Goal: Find specific page/section: Find specific page/section

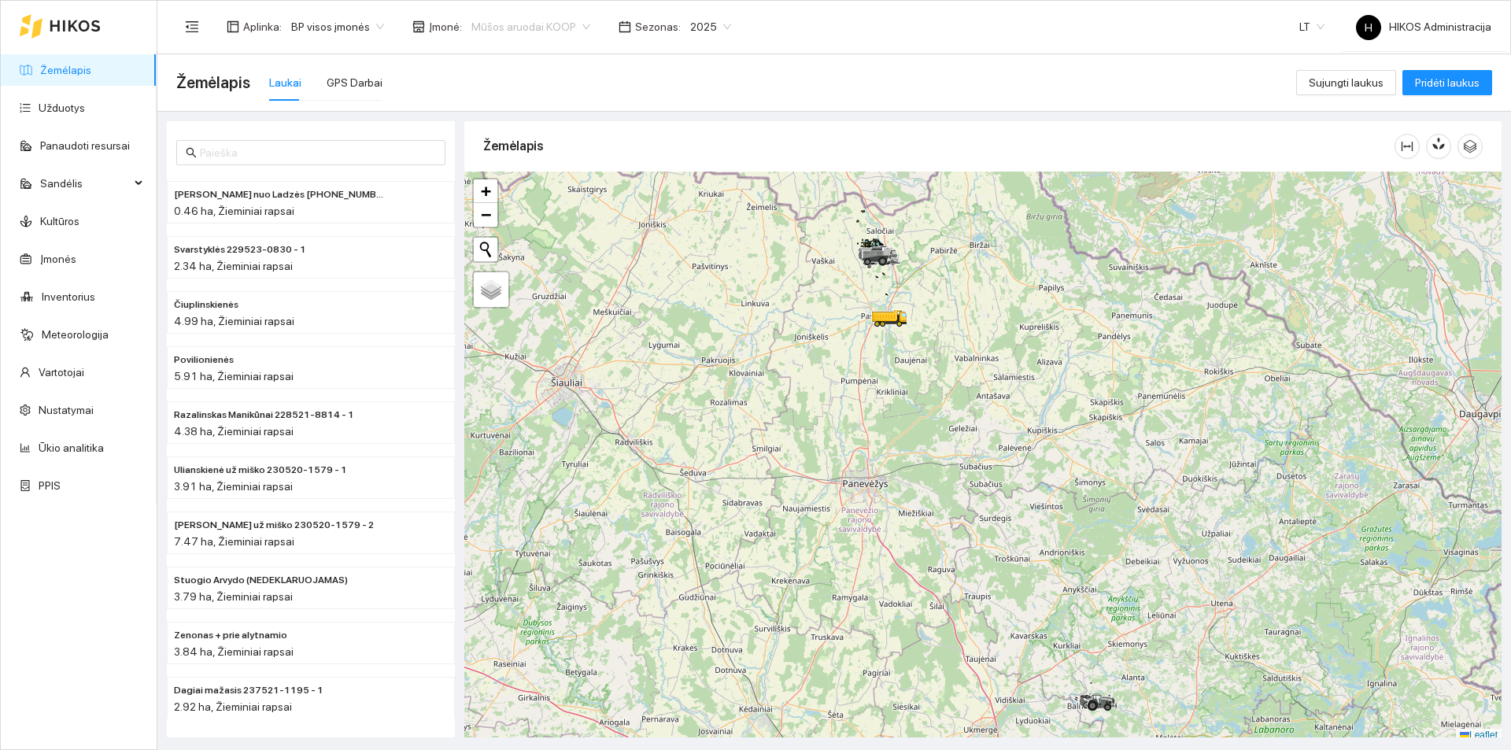
click at [499, 31] on span "Mūšos aruodai KOOP" at bounding box center [530, 27] width 119 height 24
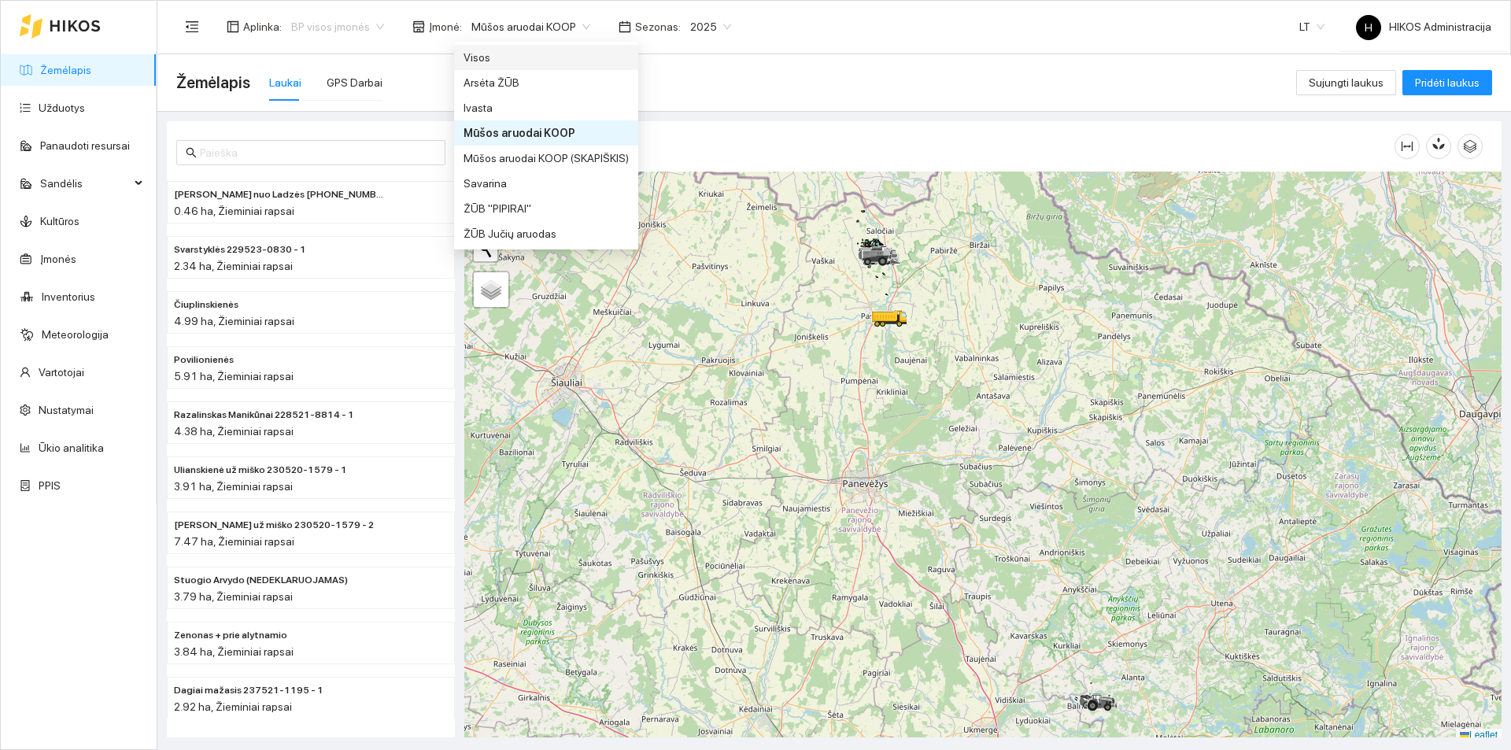
click at [363, 31] on span "BP visos įmonės" at bounding box center [337, 27] width 93 height 24
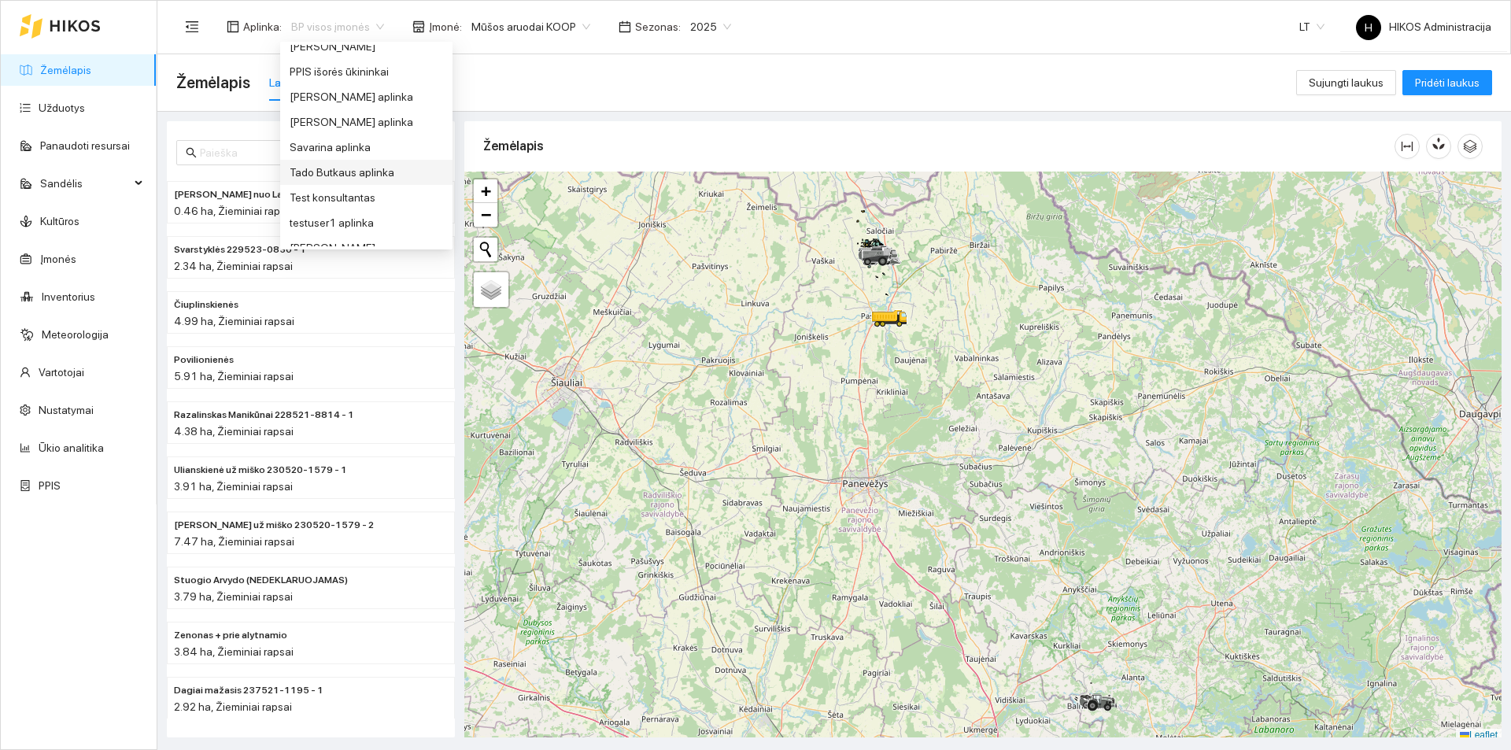
scroll to position [244, 0]
click at [373, 199] on div "Groward Group" at bounding box center [366, 191] width 153 height 17
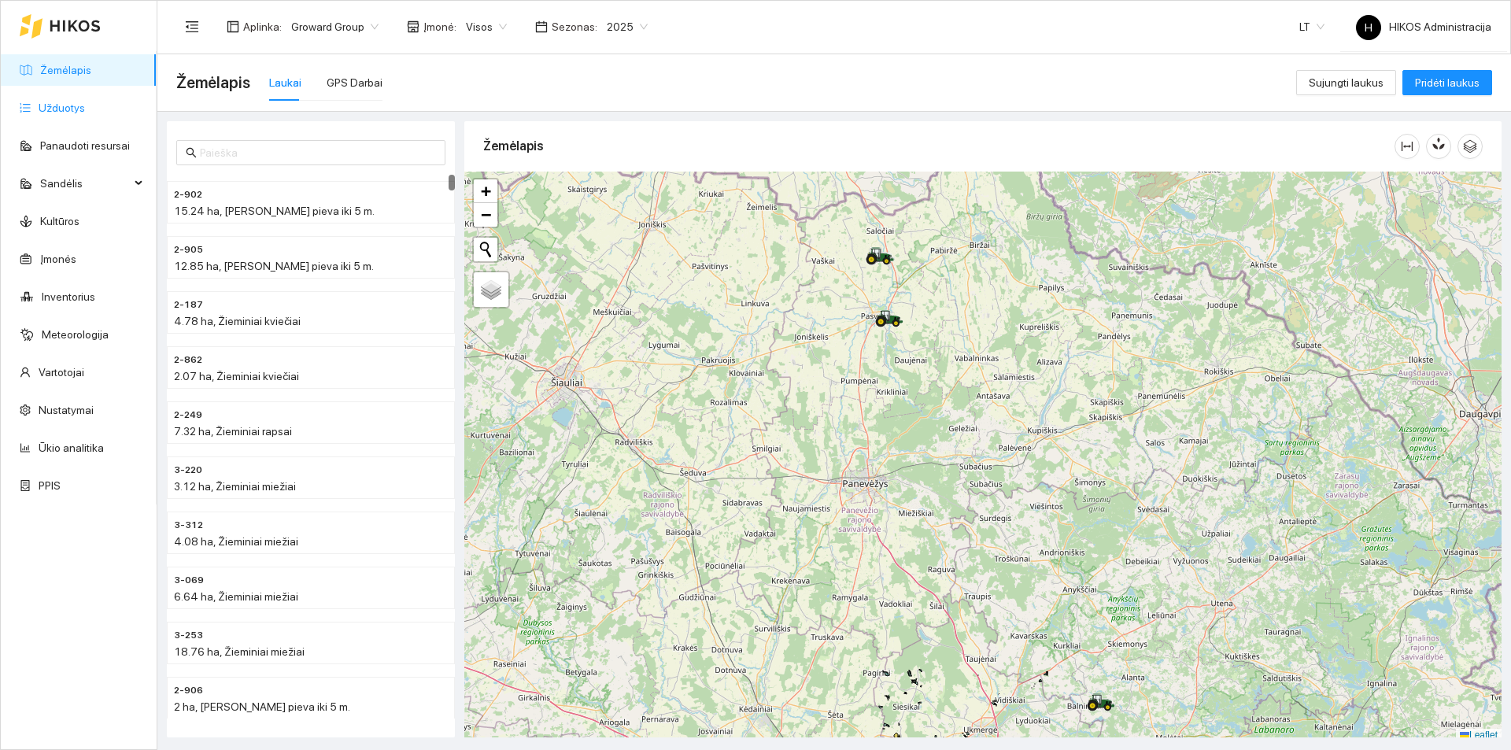
click at [71, 111] on link "Užduotys" at bounding box center [62, 108] width 46 height 13
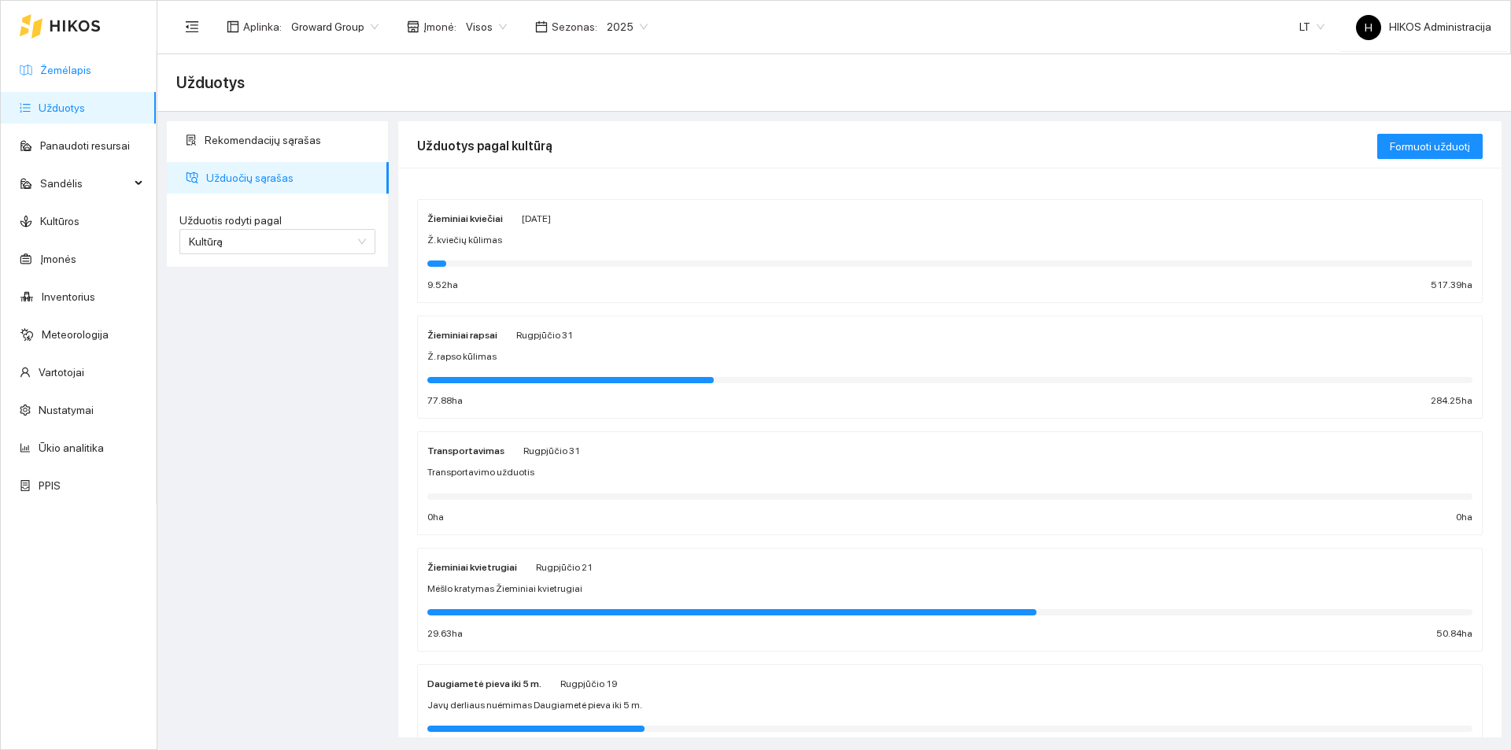
click at [69, 76] on link "Žemėlapis" at bounding box center [65, 70] width 51 height 13
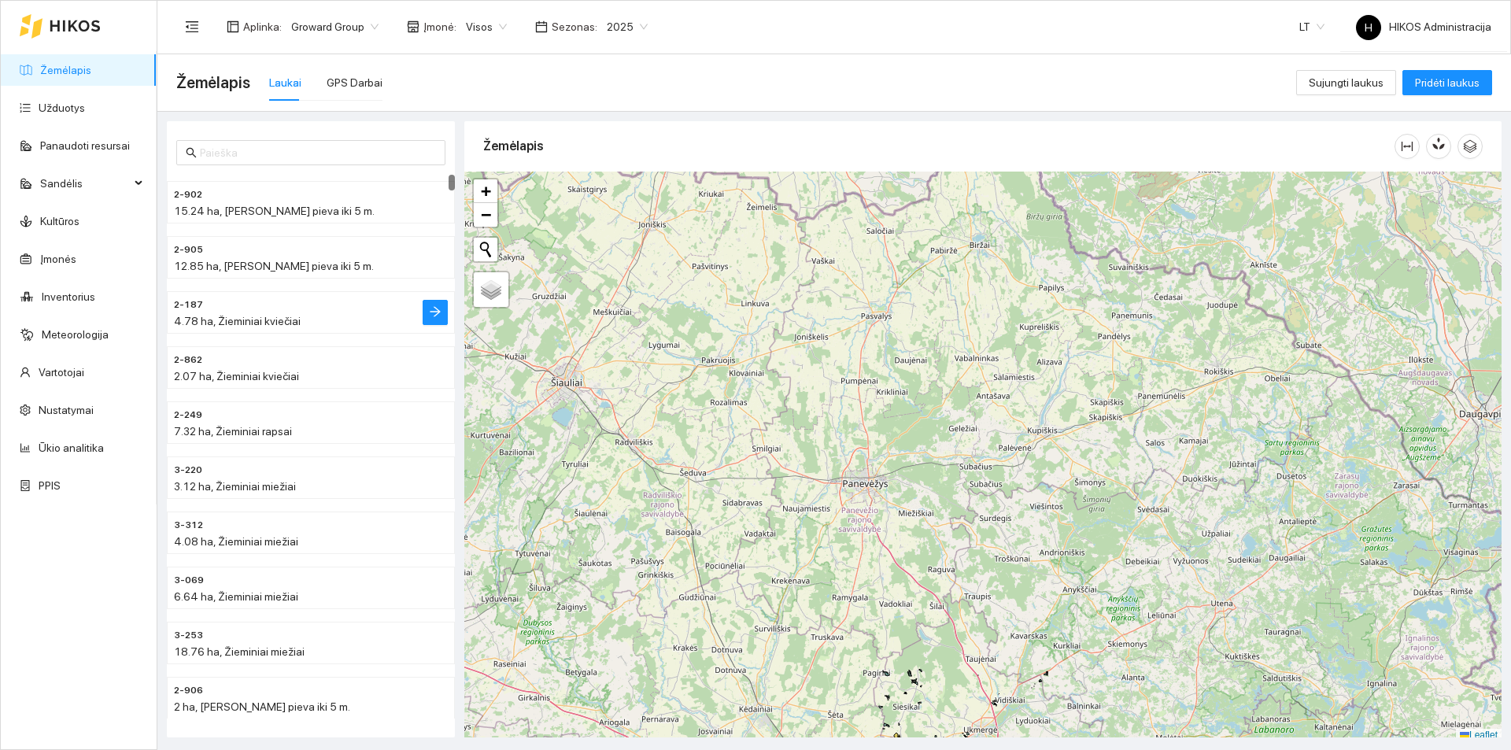
click at [316, 308] on h4 "2-187" at bounding box center [279, 303] width 211 height 17
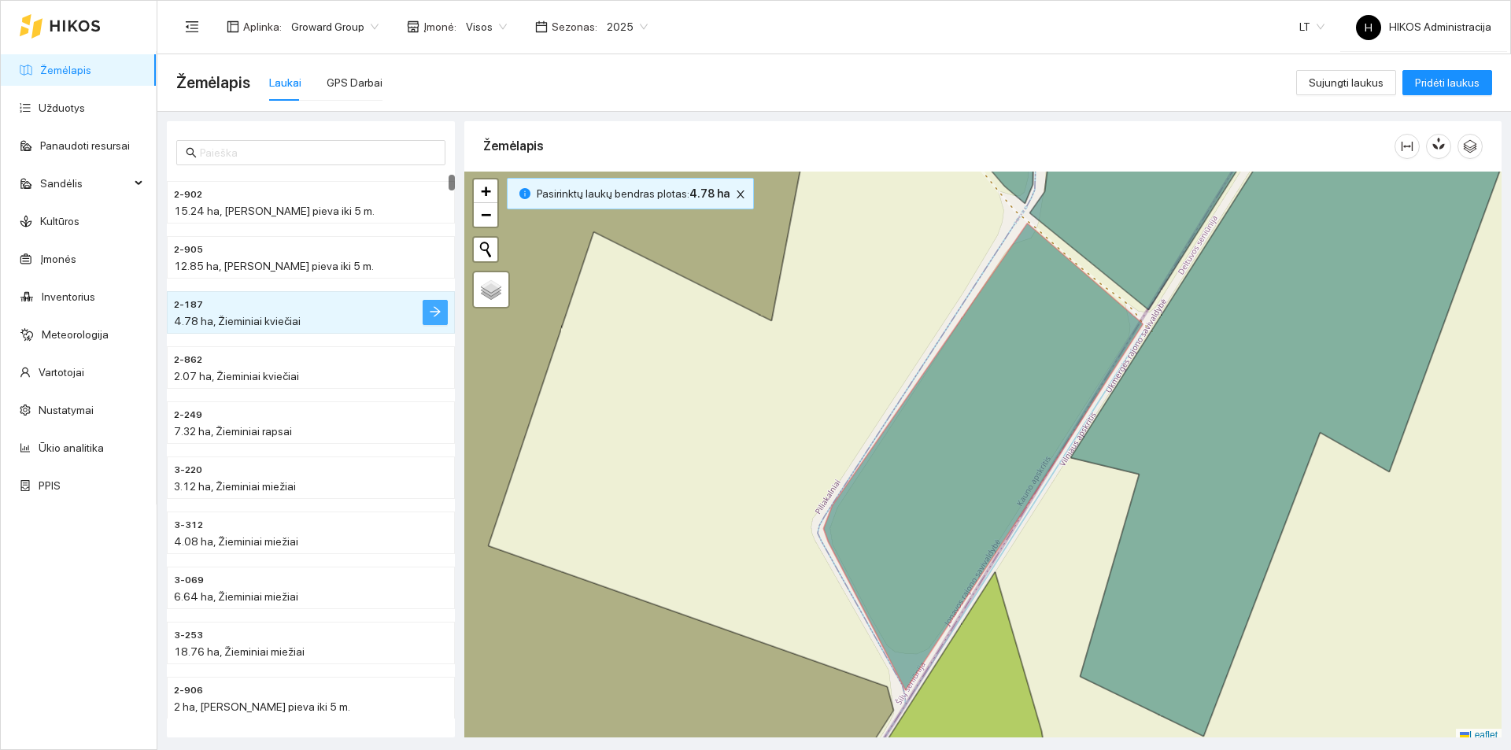
click at [436, 312] on icon "arrow-right" at bounding box center [435, 311] width 13 height 13
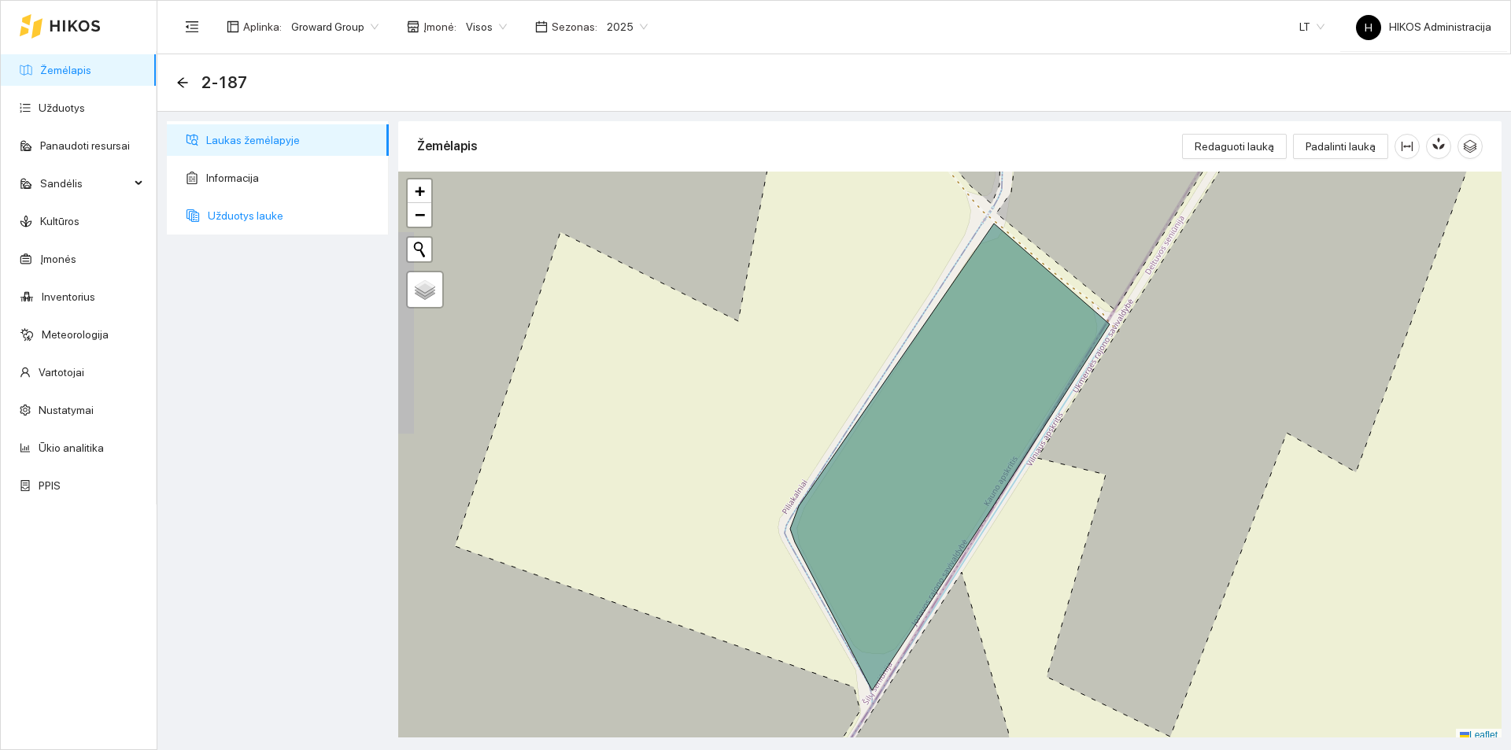
click at [273, 209] on span "Užduotys lauke" at bounding box center [292, 215] width 168 height 31
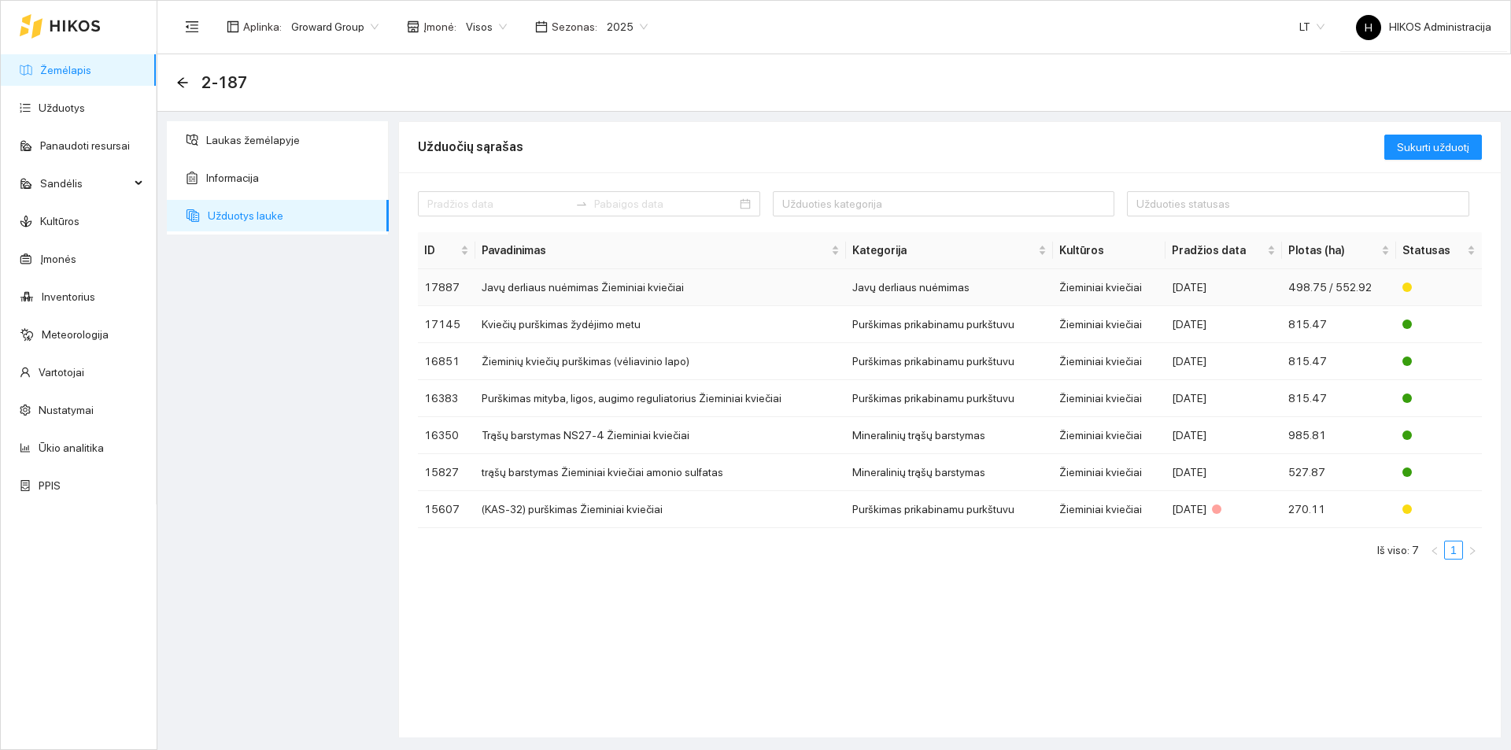
click at [648, 297] on td "Javų derliaus nuėmimas Žieminiai kviečiai" at bounding box center [660, 287] width 370 height 37
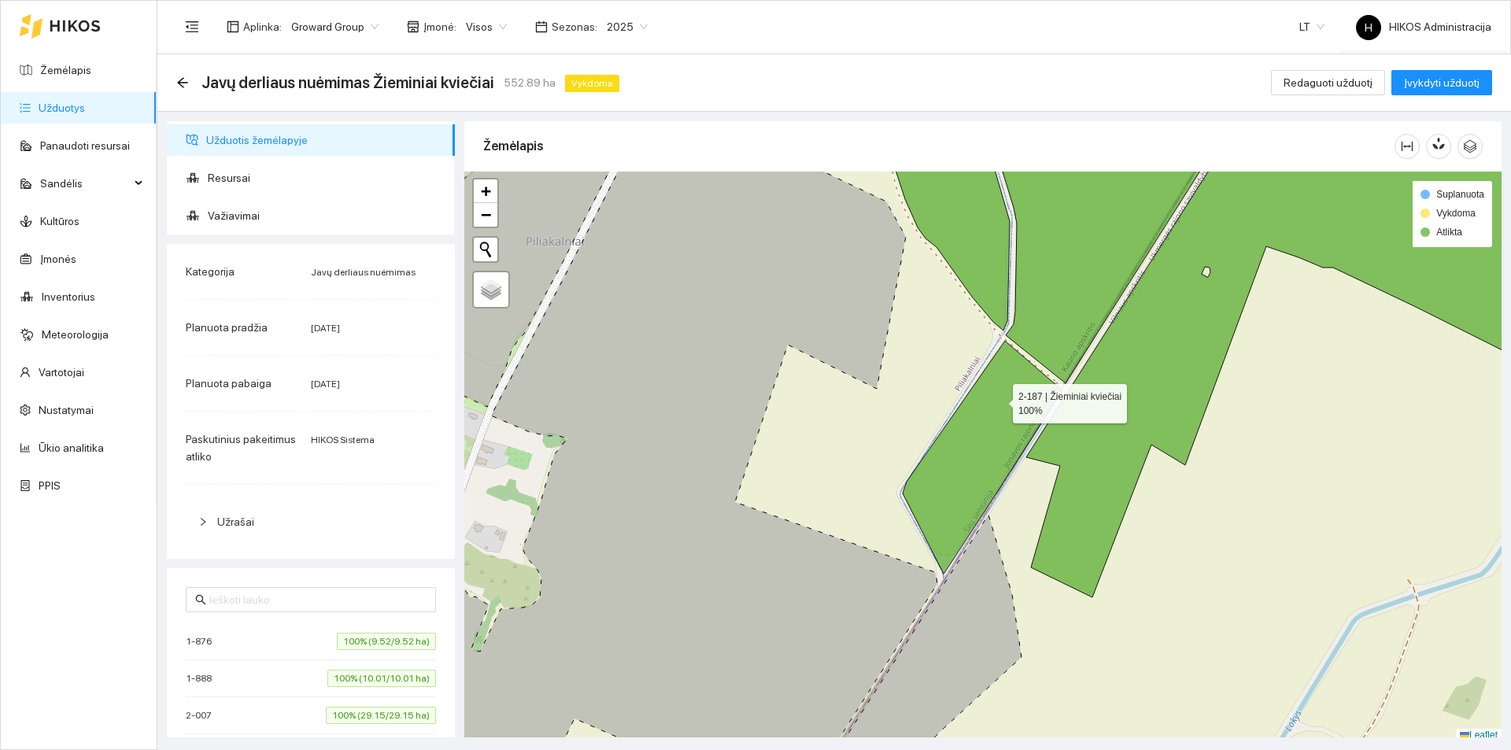
click at [999, 400] on icon at bounding box center [983, 457] width 160 height 233
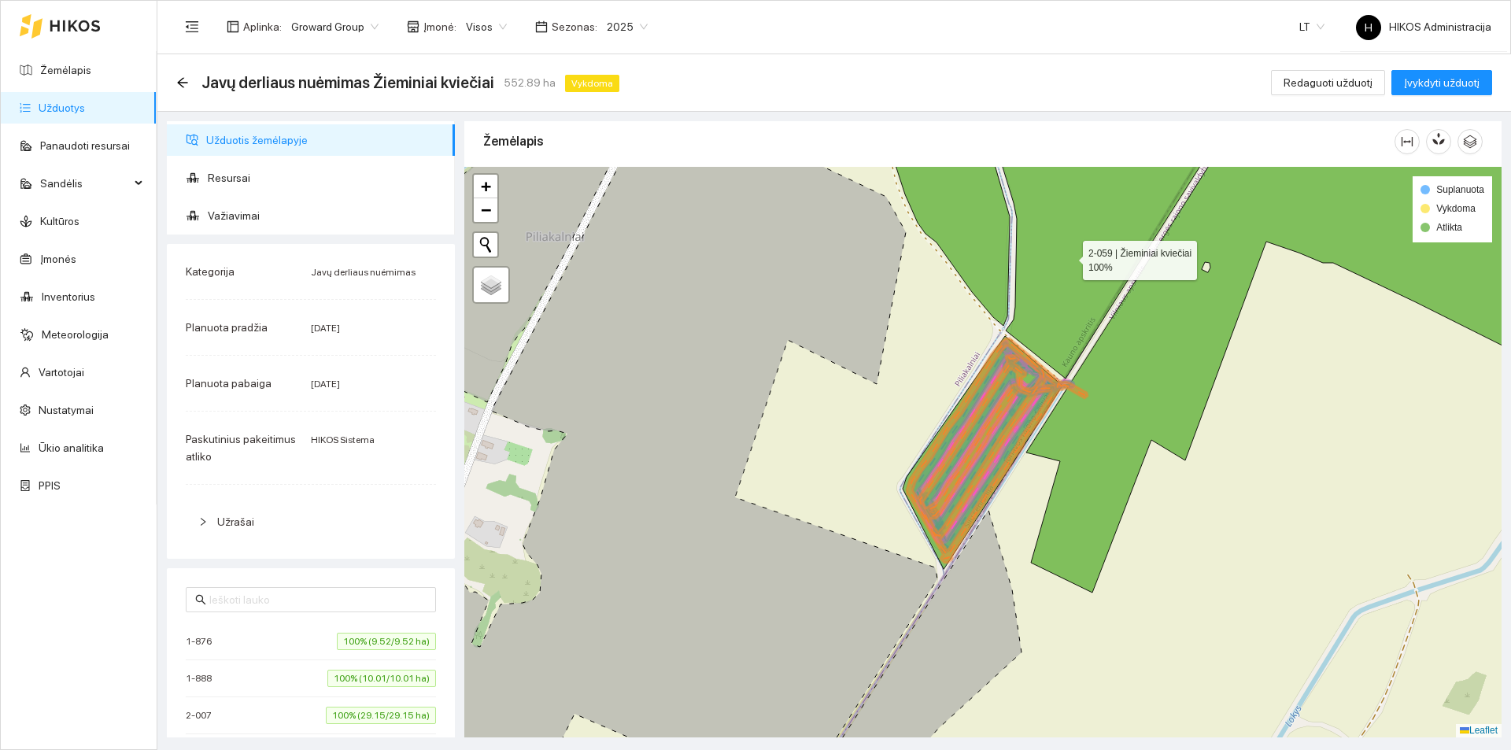
click at [1069, 245] on icon at bounding box center [1111, 243] width 253 height 271
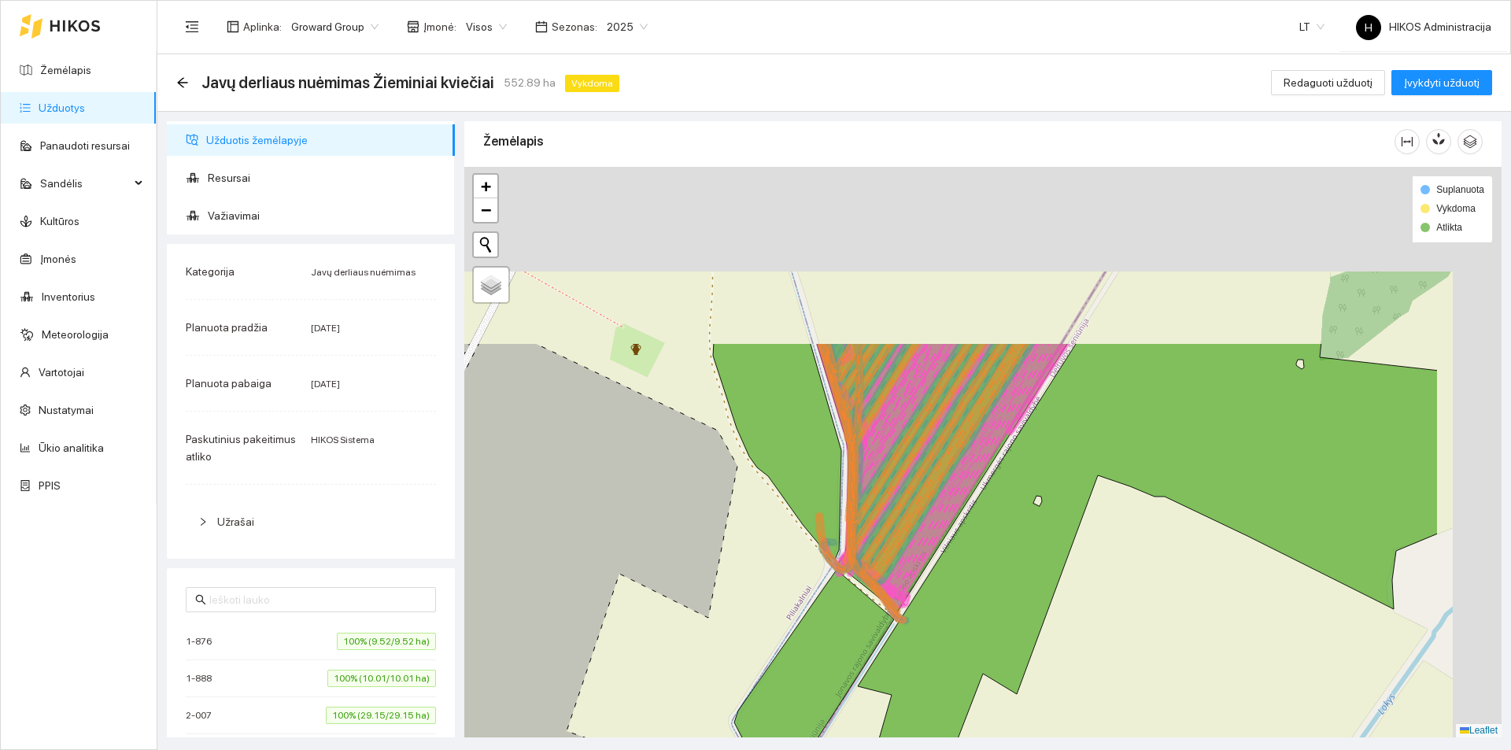
drag, startPoint x: 1055, startPoint y: 264, endPoint x: 910, endPoint y: 468, distance: 249.9
click at [915, 468] on icon at bounding box center [929, 464] width 214 height 245
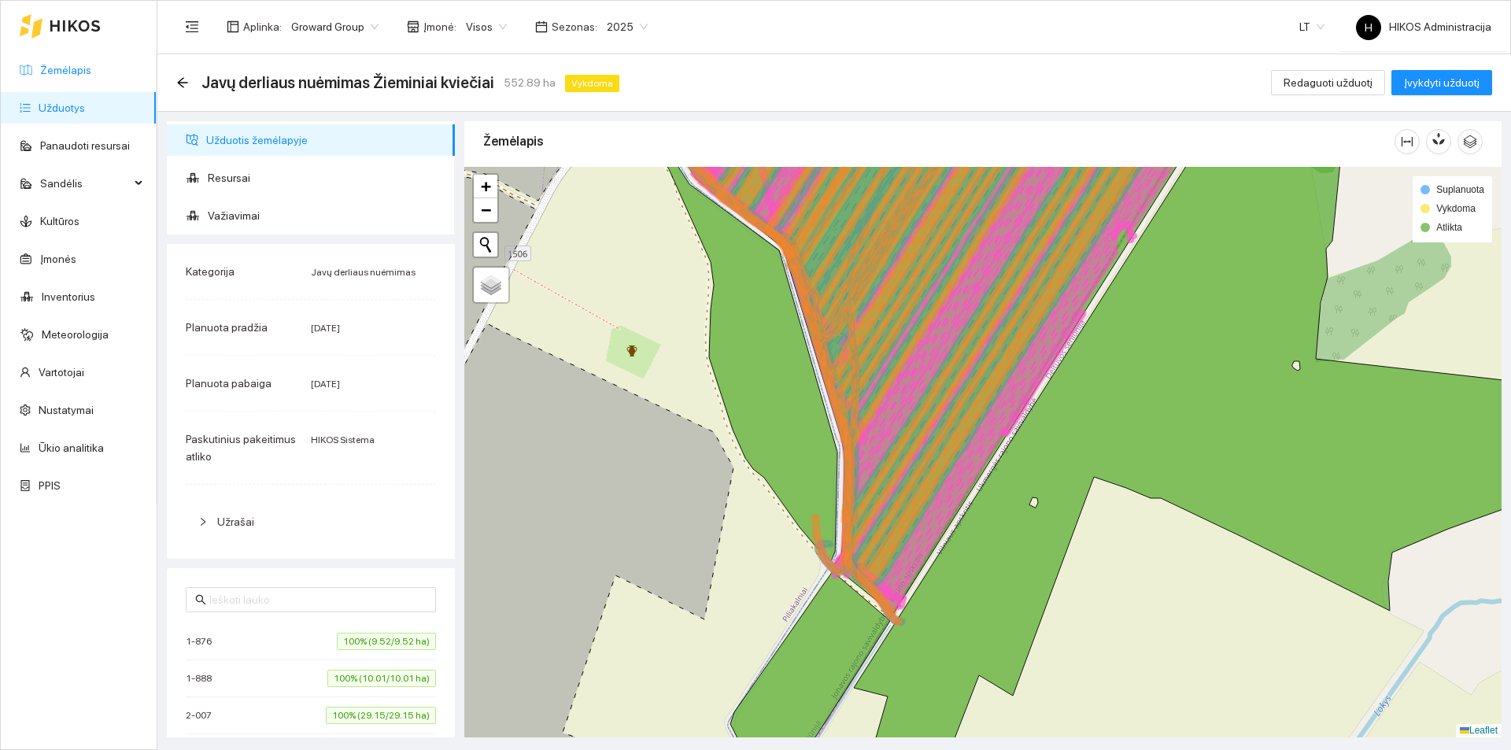
click at [80, 64] on link "Žemėlapis" at bounding box center [65, 70] width 51 height 13
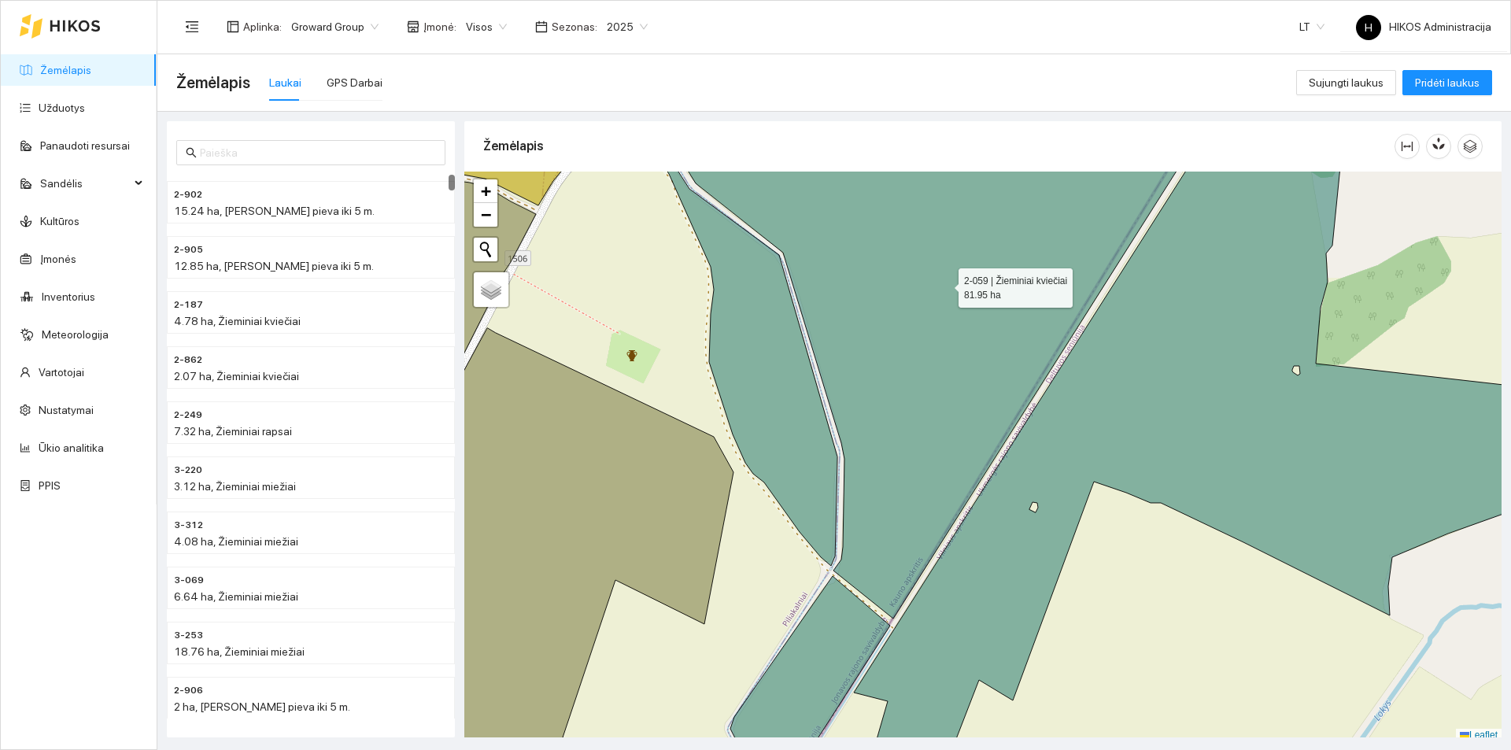
click at [944, 284] on icon at bounding box center [932, 366] width 561 height 506
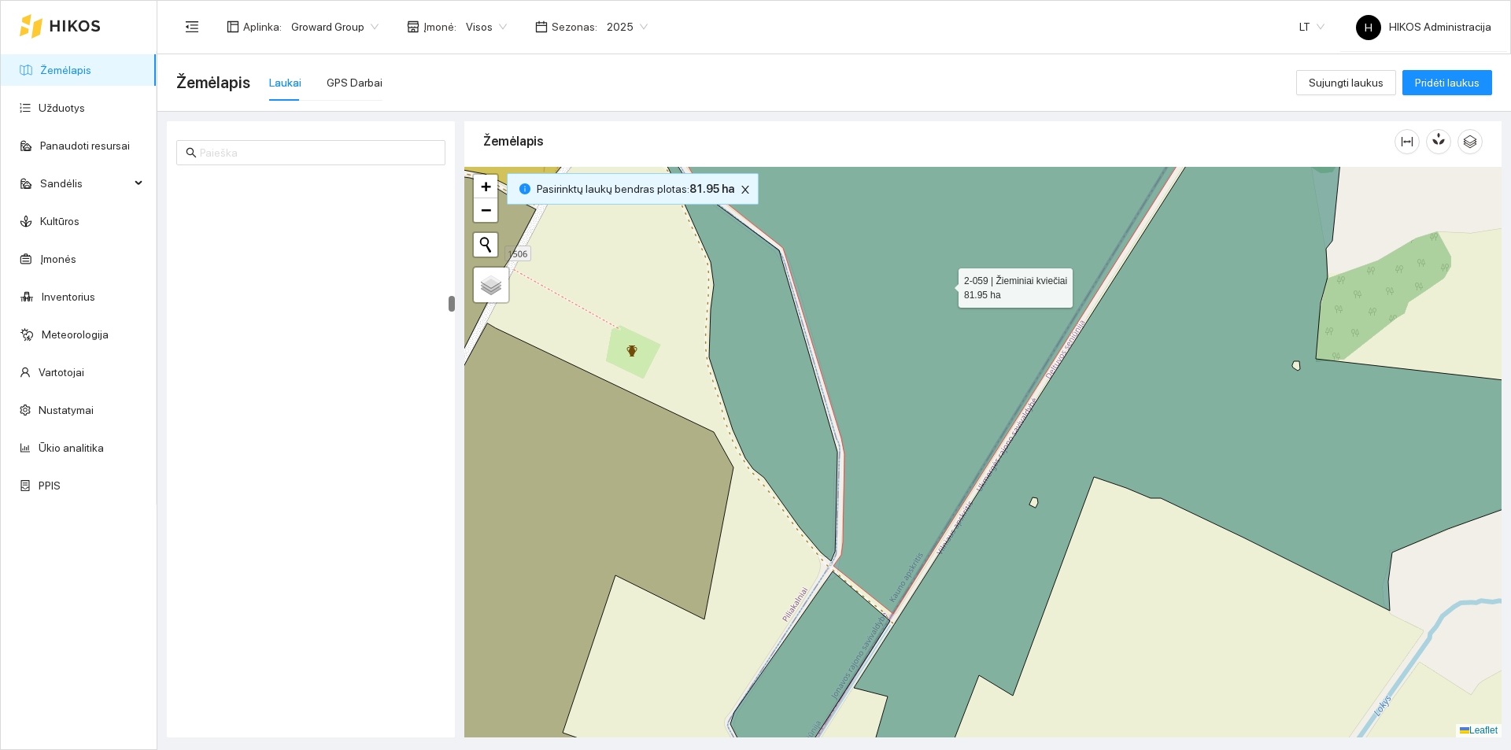
scroll to position [6540, 0]
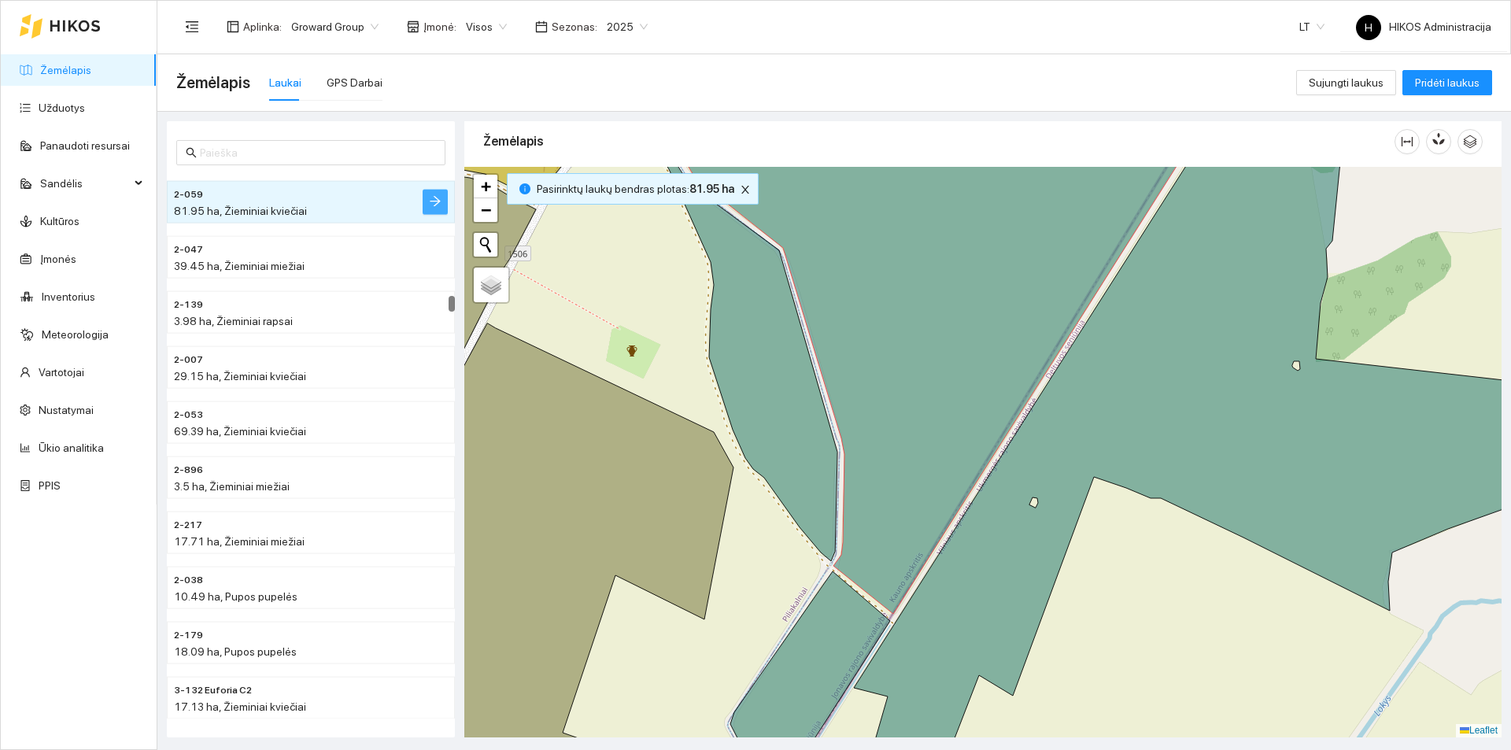
click at [429, 197] on icon "arrow-right" at bounding box center [435, 201] width 13 height 13
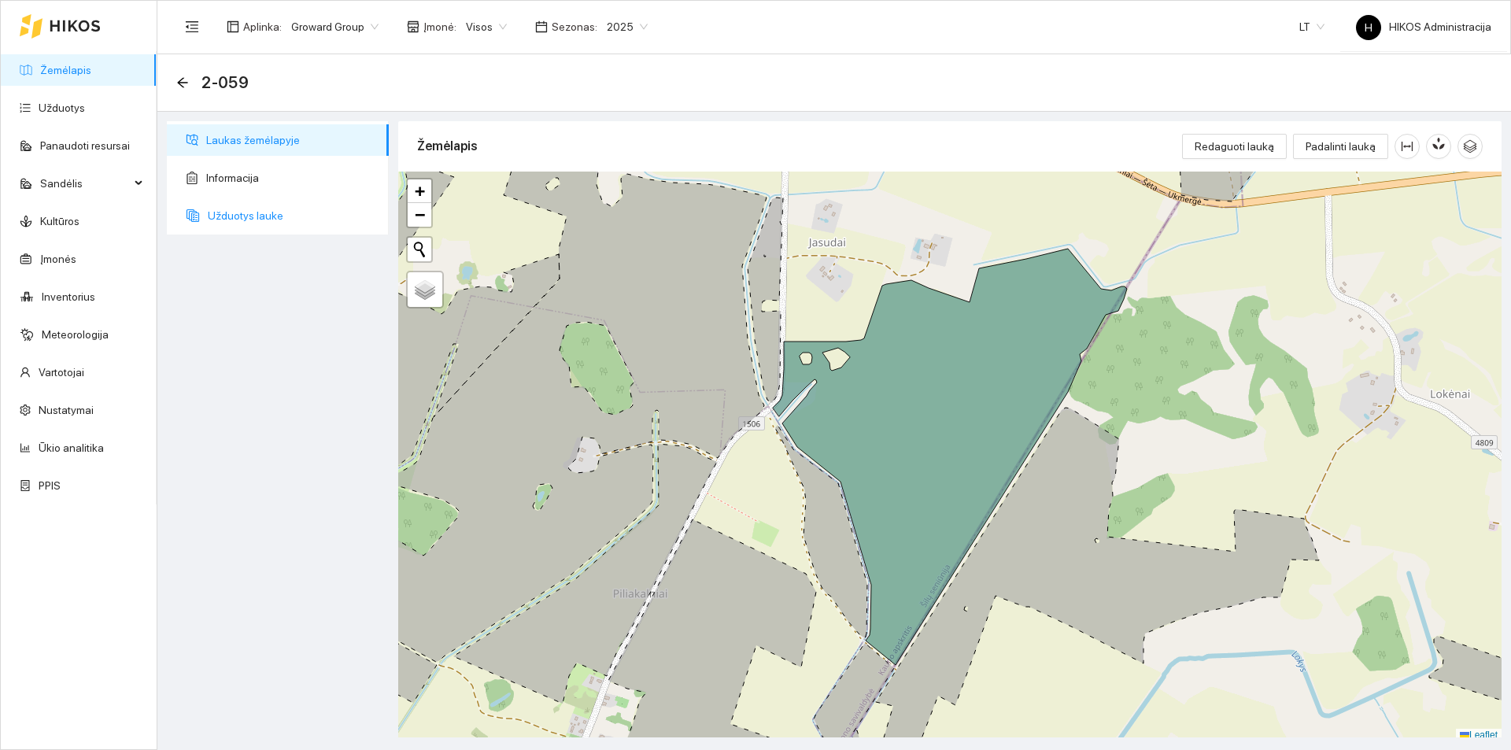
click at [287, 202] on span "Užduotys lauke" at bounding box center [292, 215] width 168 height 31
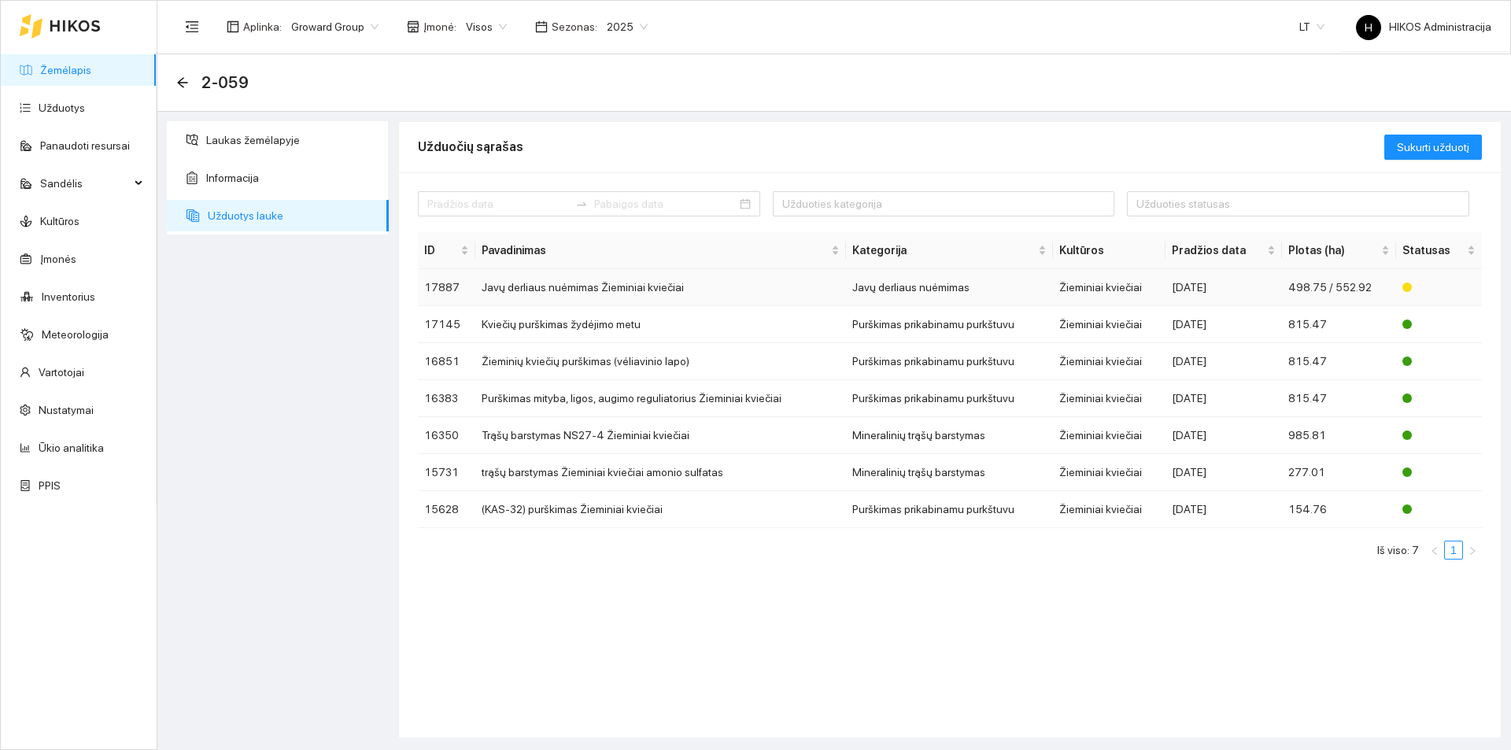
click at [568, 283] on td "Javų derliaus nuėmimas Žieminiai kviečiai" at bounding box center [660, 287] width 370 height 37
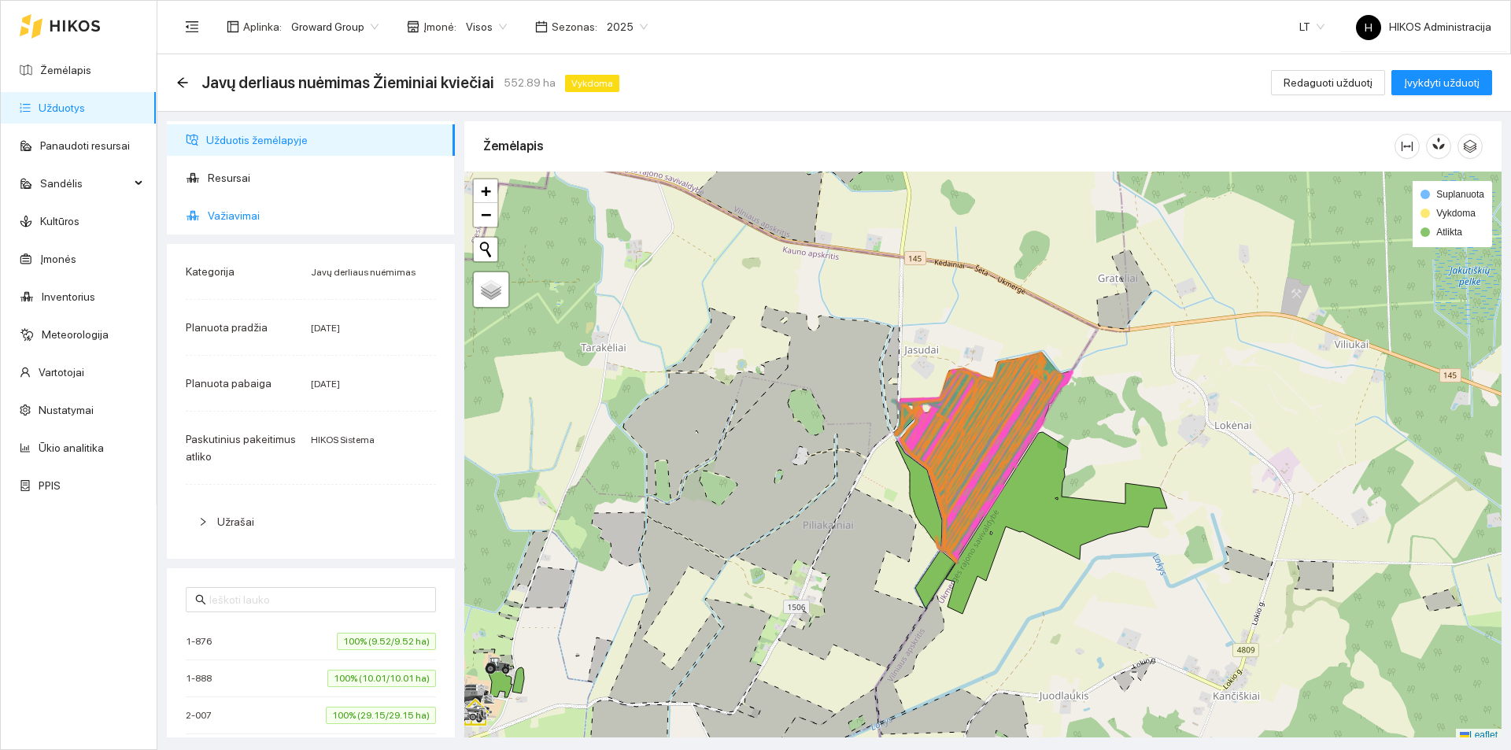
click at [277, 208] on span "Važiavimai" at bounding box center [325, 215] width 235 height 31
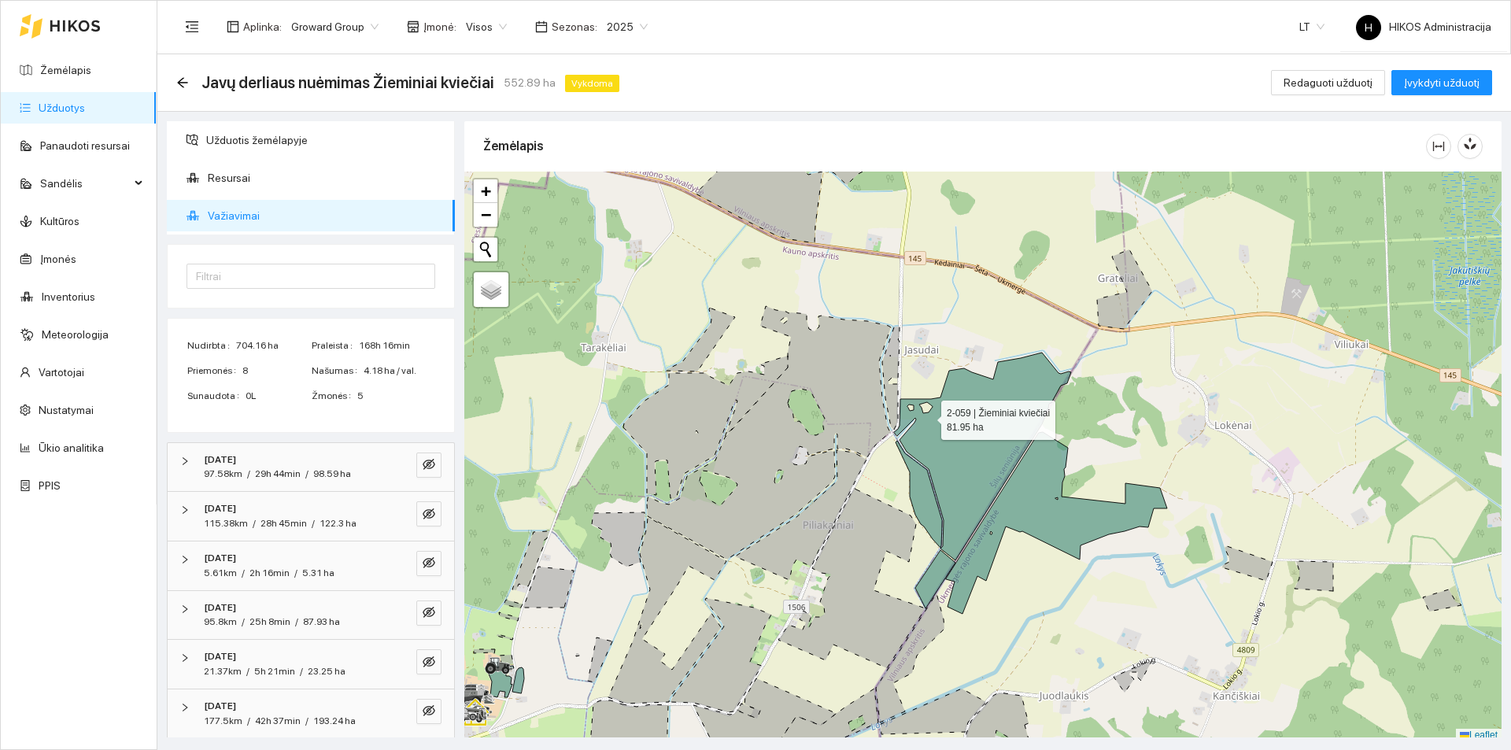
click at [929, 416] on icon at bounding box center [982, 457] width 177 height 208
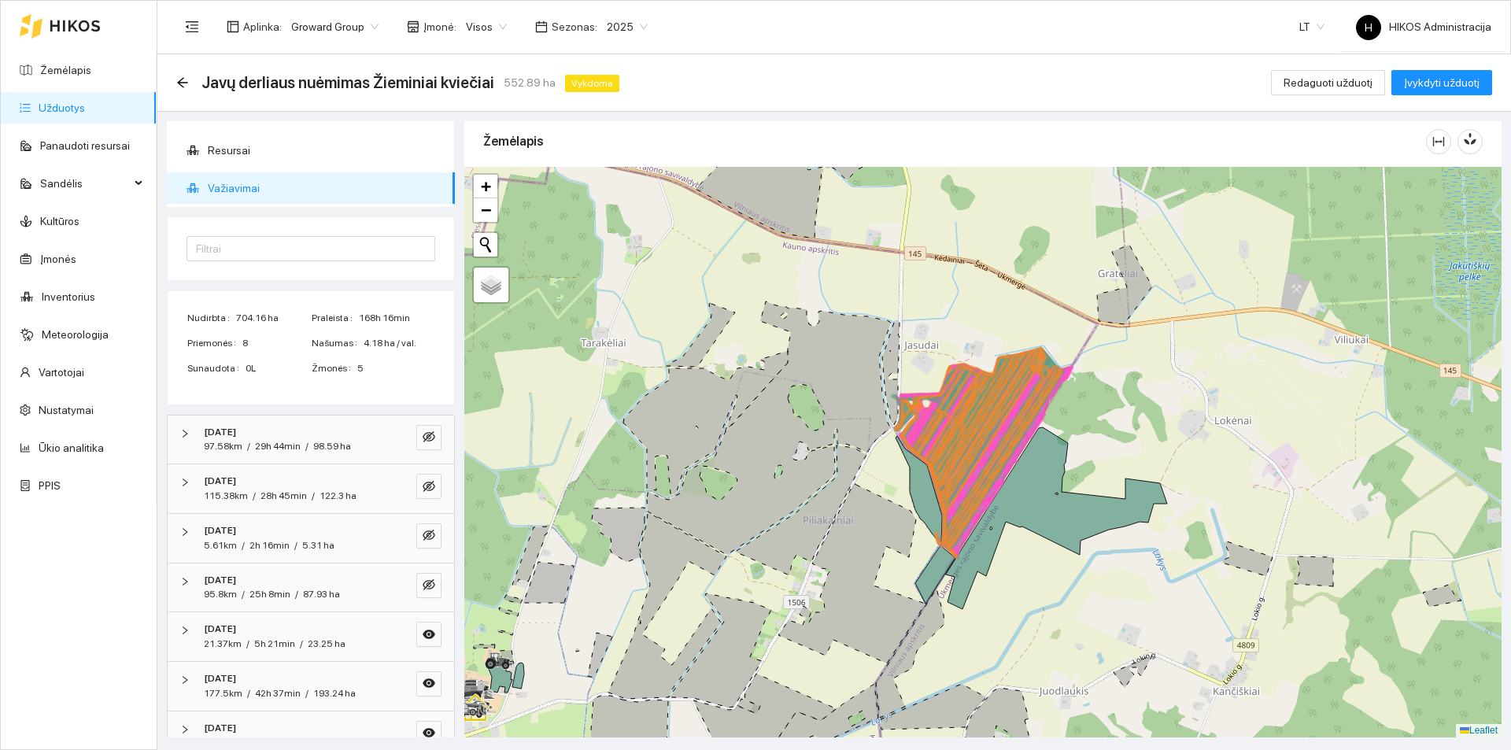
scroll to position [55, 0]
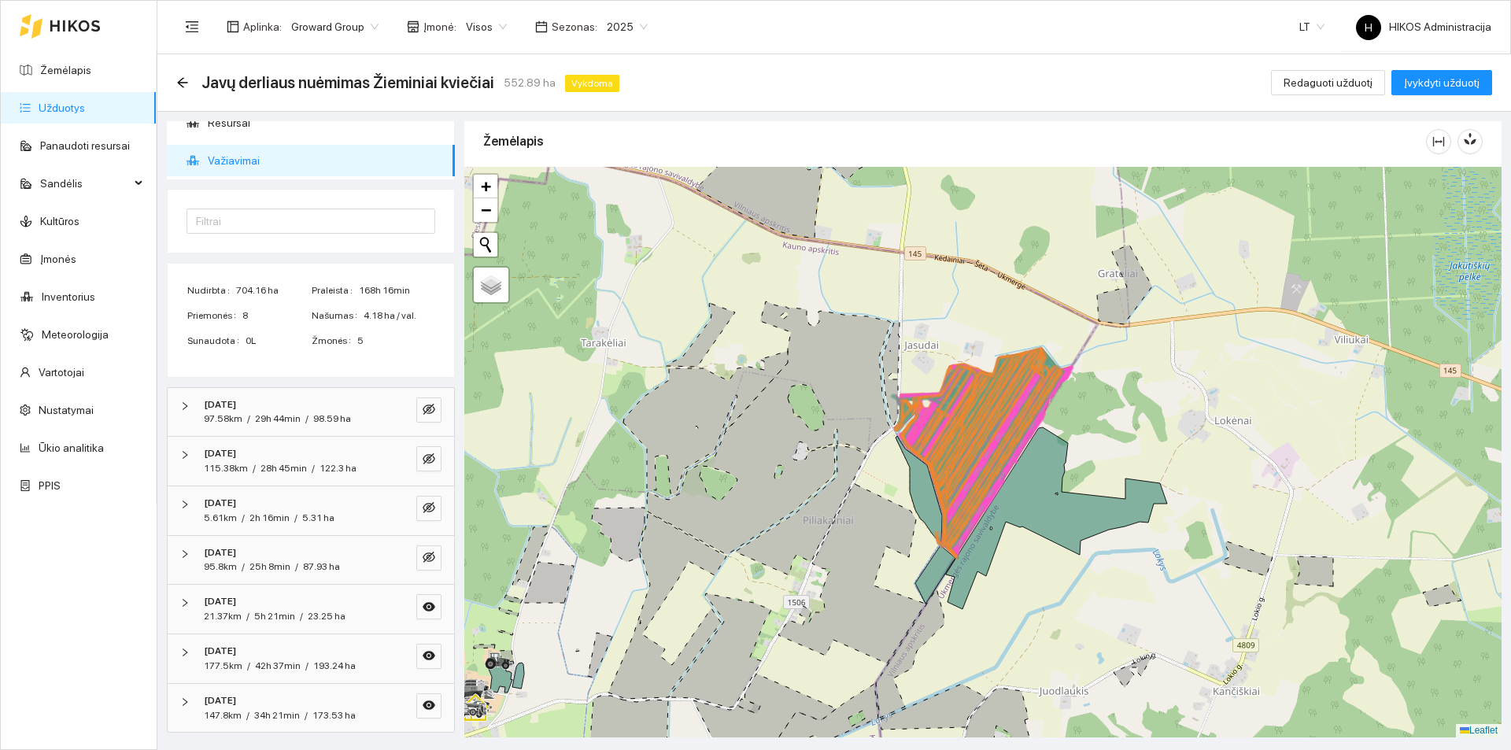
click at [957, 459] on icon at bounding box center [993, 452] width 138 height 209
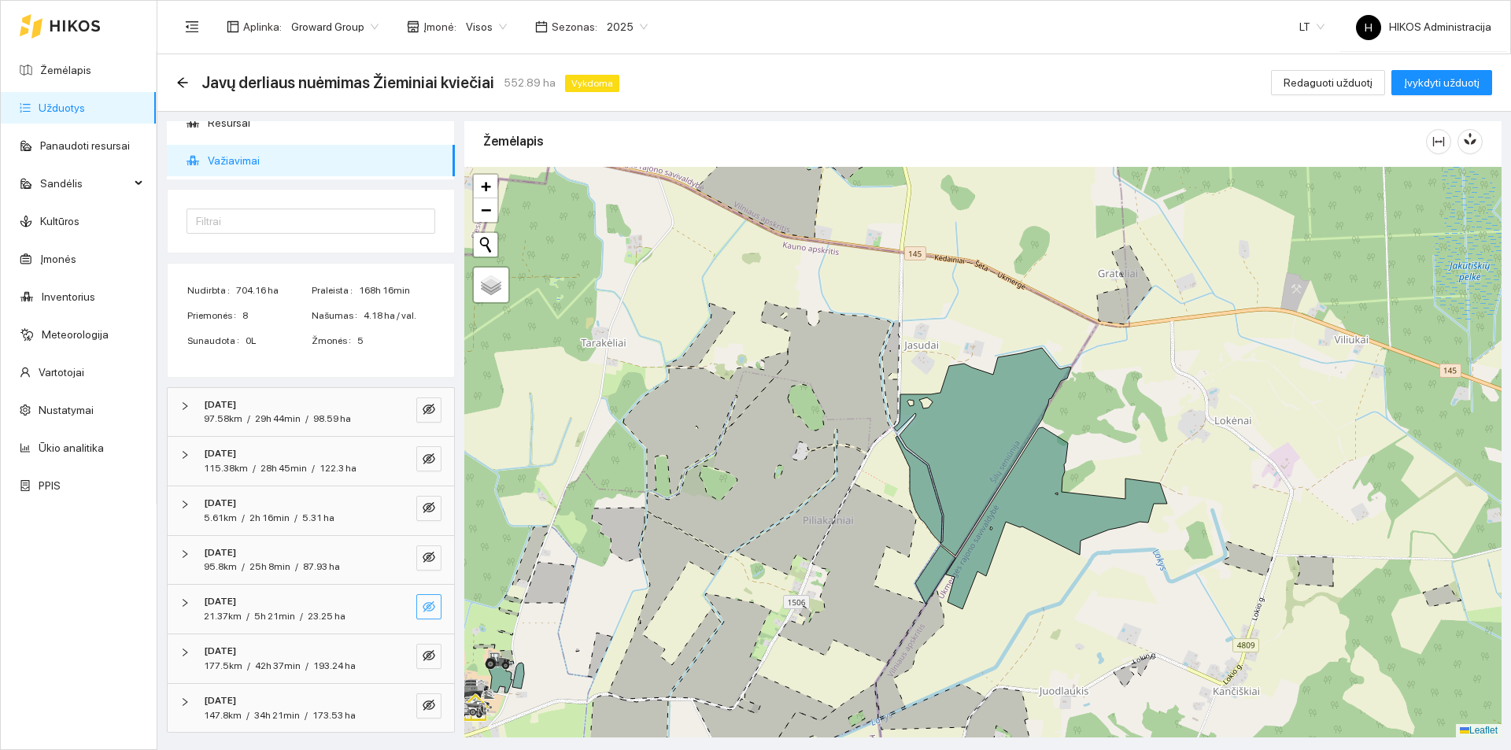
click at [423, 612] on button "button" at bounding box center [428, 606] width 25 height 25
drag, startPoint x: 1267, startPoint y: 142, endPoint x: 1258, endPoint y: 166, distance: 26.2
click at [1267, 142] on div "Žemėlapis" at bounding box center [954, 141] width 943 height 45
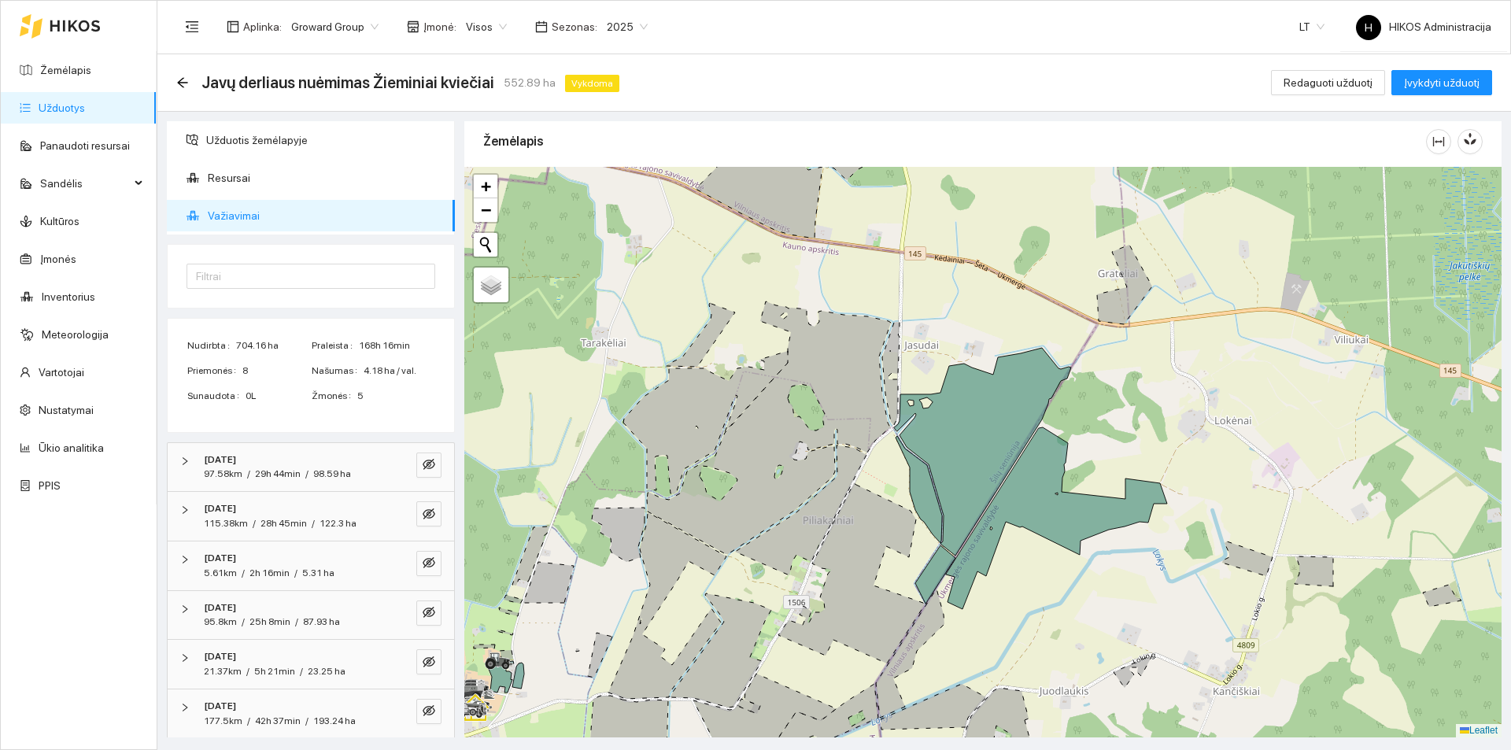
click at [488, 28] on span "Visos" at bounding box center [486, 27] width 41 height 24
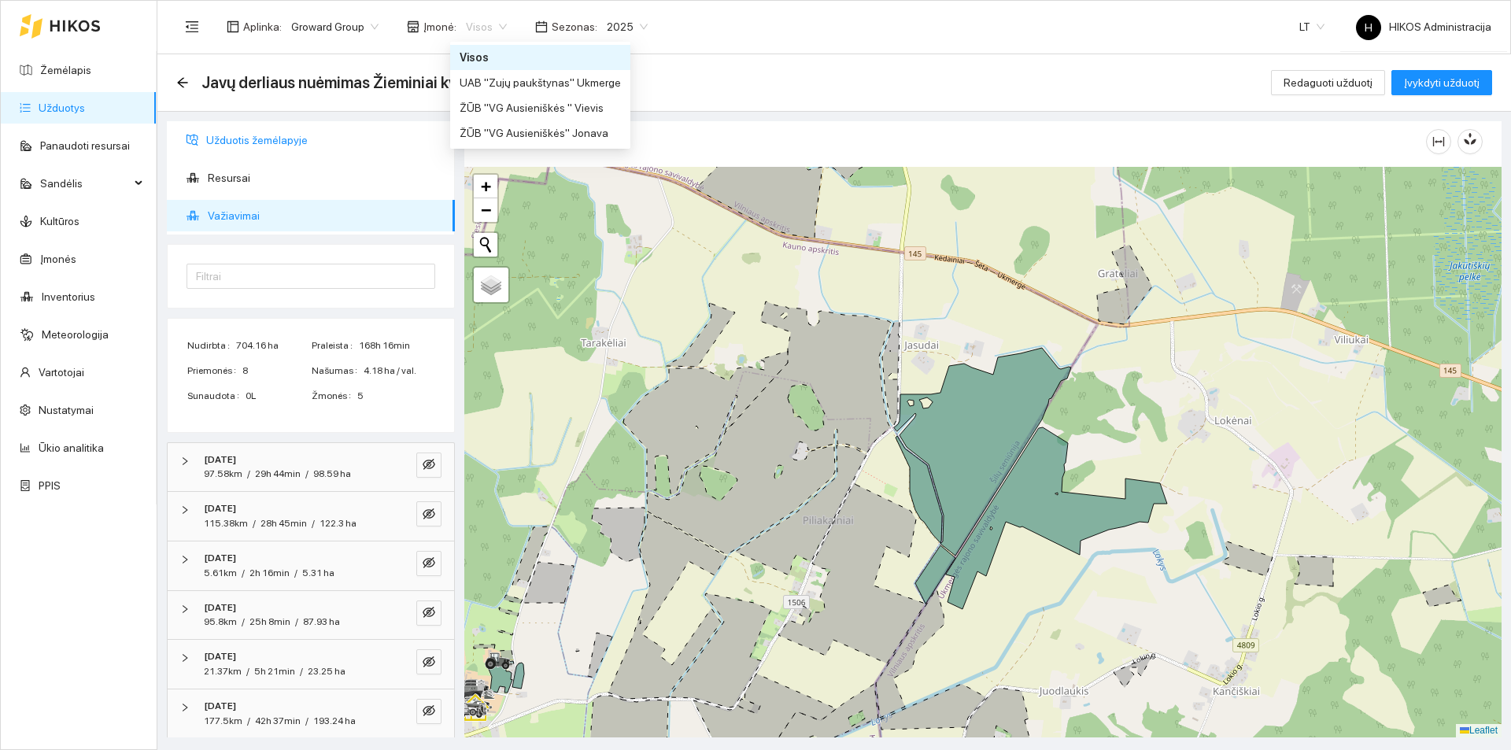
click at [294, 129] on span "Užduotis žemėlapyje" at bounding box center [324, 139] width 236 height 31
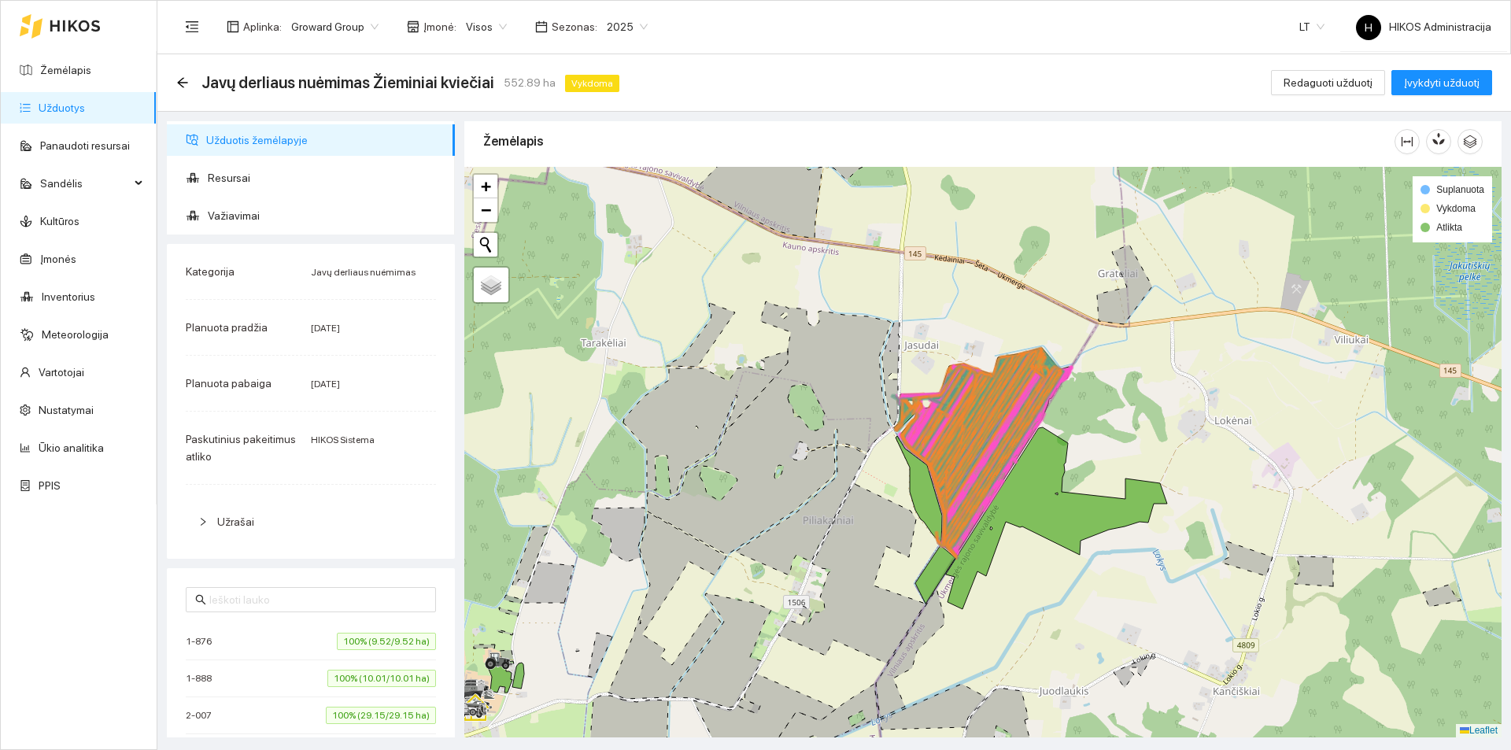
click at [993, 428] on icon at bounding box center [993, 452] width 138 height 209
